Goal: Task Accomplishment & Management: Use online tool/utility

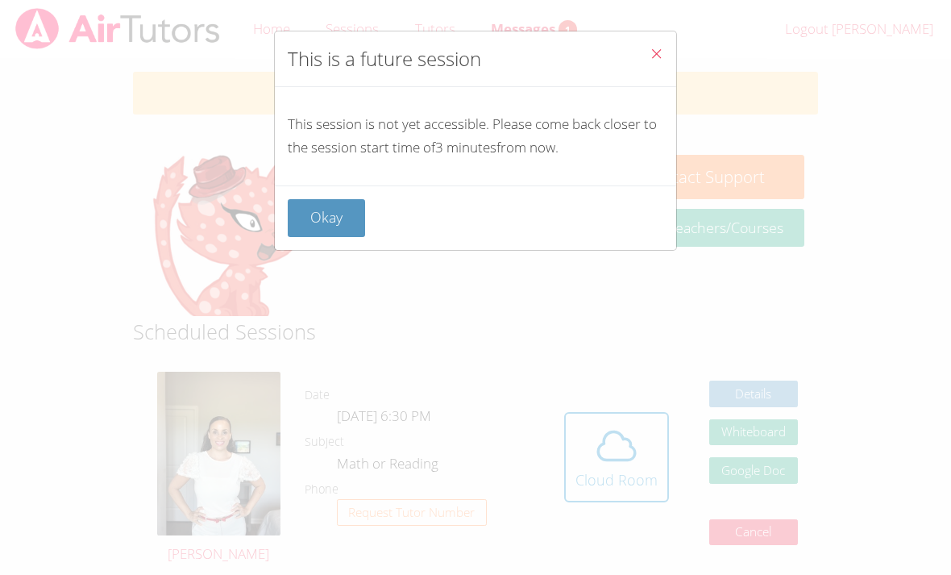
click at [341, 207] on button "Okay" at bounding box center [326, 218] width 77 height 38
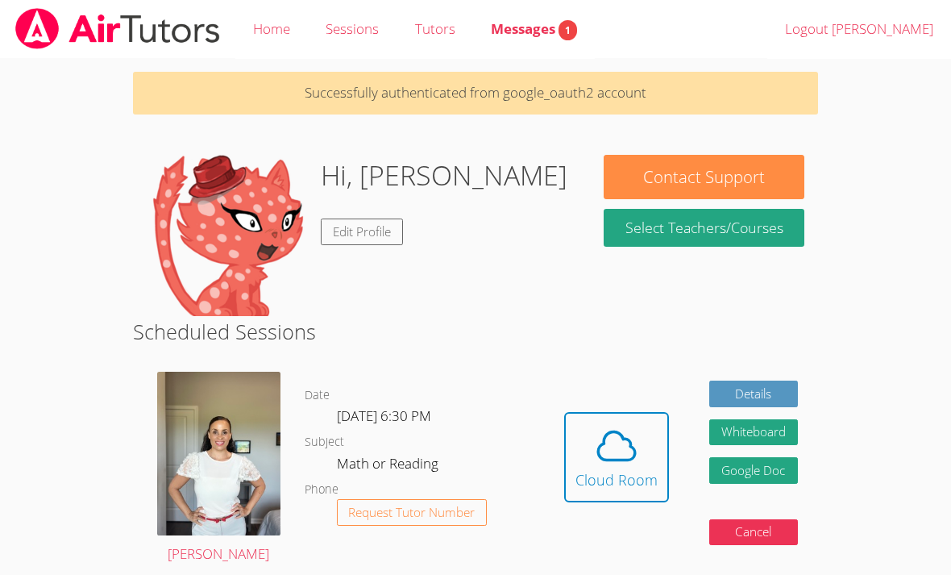
click at [762, 421] on button "Whiteboard" at bounding box center [753, 432] width 89 height 27
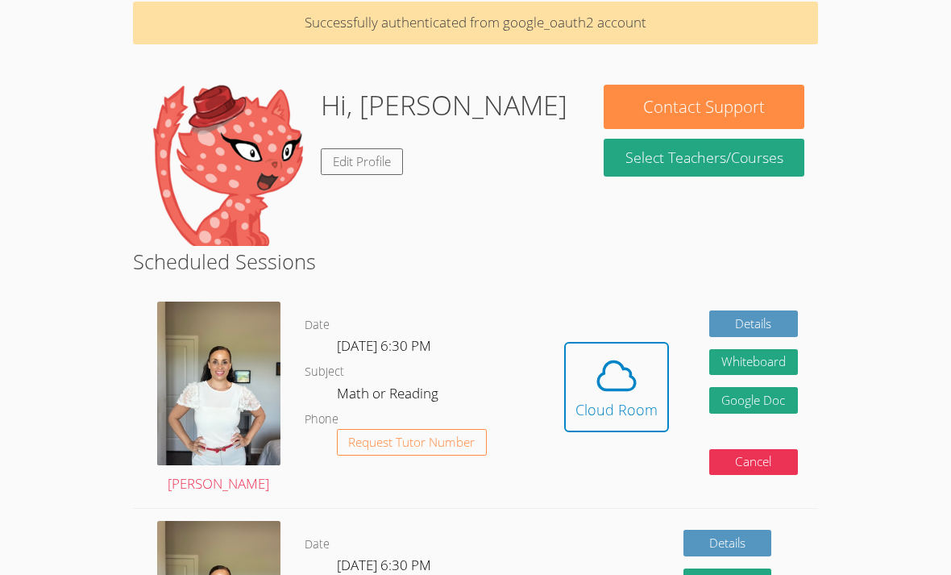
scroll to position [68, 0]
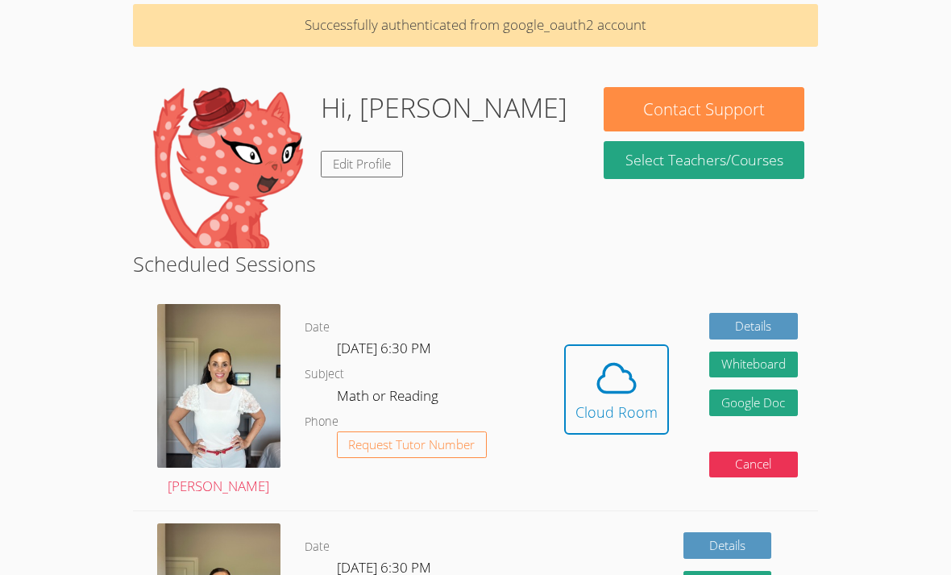
click at [624, 386] on icon at bounding box center [616, 378] width 45 height 45
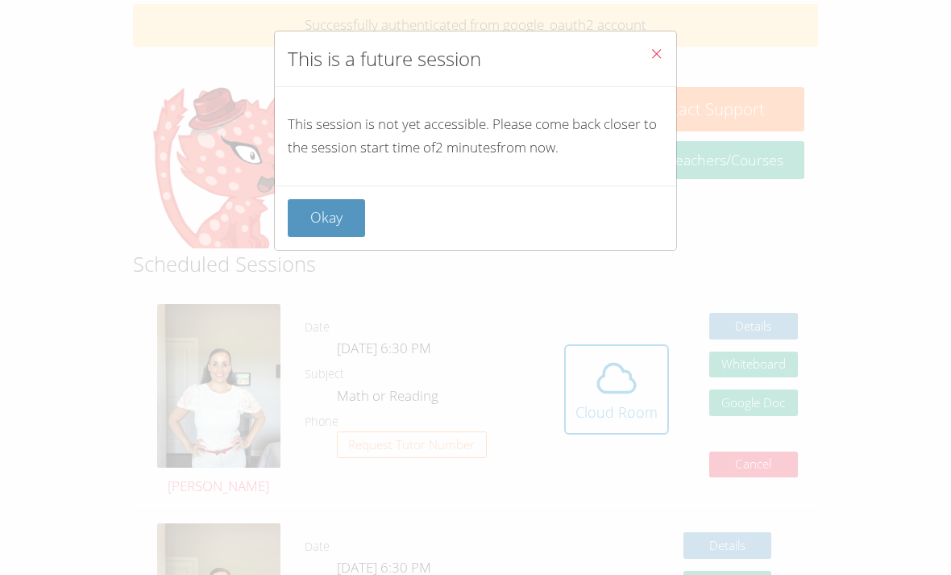
click at [659, 59] on icon "Close" at bounding box center [657, 54] width 14 height 14
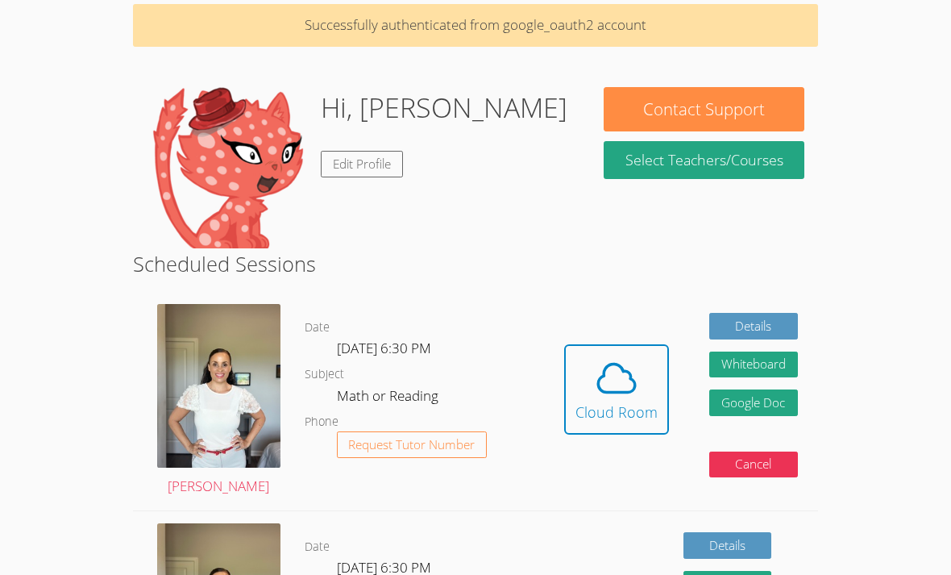
click at [618, 364] on icon at bounding box center [616, 378] width 37 height 28
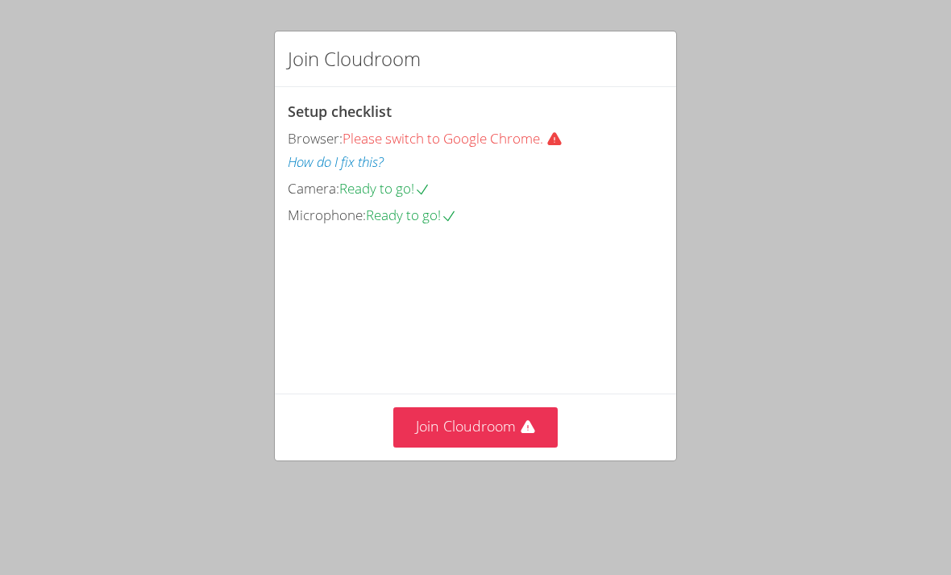
click at [518, 360] on video at bounding box center [409, 299] width 242 height 121
click at [448, 447] on button "Join Cloudroom" at bounding box center [475, 427] width 165 height 40
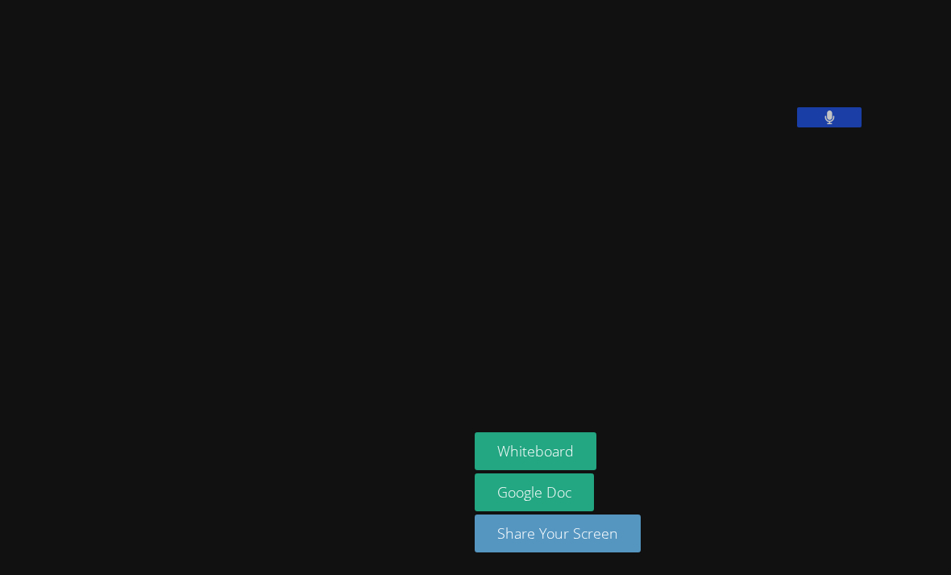
click at [703, 406] on aside "Daniel Zakhay Whiteboard Google Doc Share Your Screen" at bounding box center [669, 287] width 403 height 575
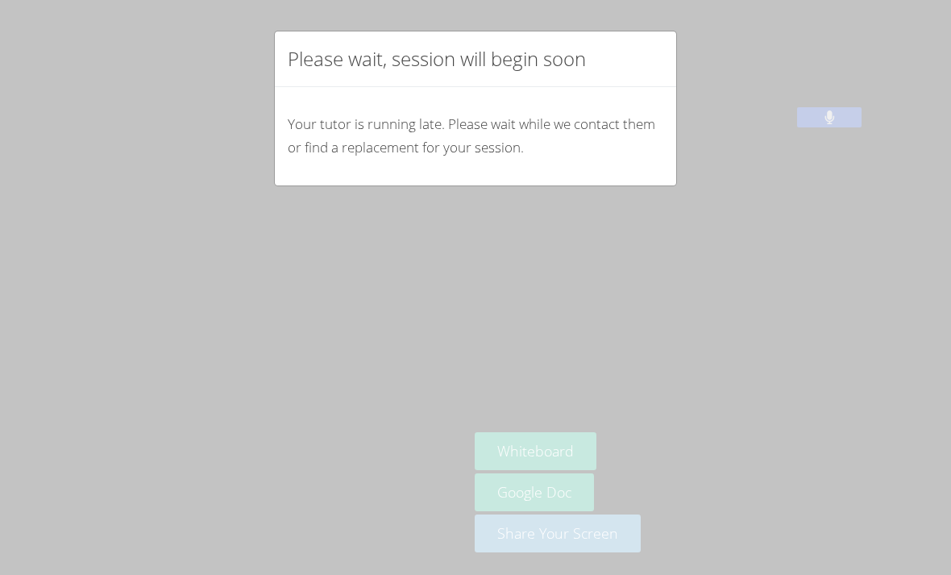
click at [575, 356] on div "Please wait, session will begin soon Your tutor is running late. Please wait wh…" at bounding box center [475, 287] width 951 height 575
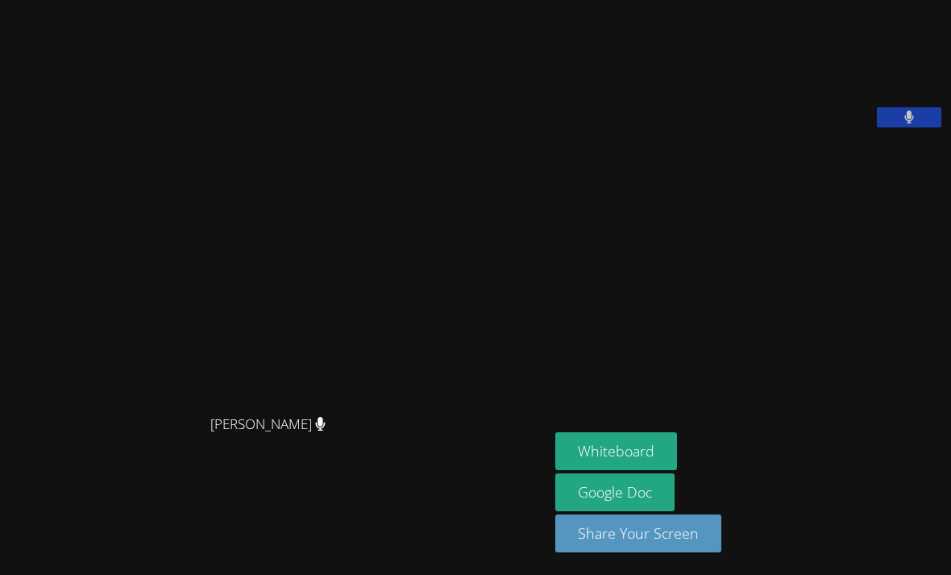
click at [555, 470] on button "Whiteboard" at bounding box center [616, 451] width 122 height 38
